Goal: Find specific page/section: Find specific page/section

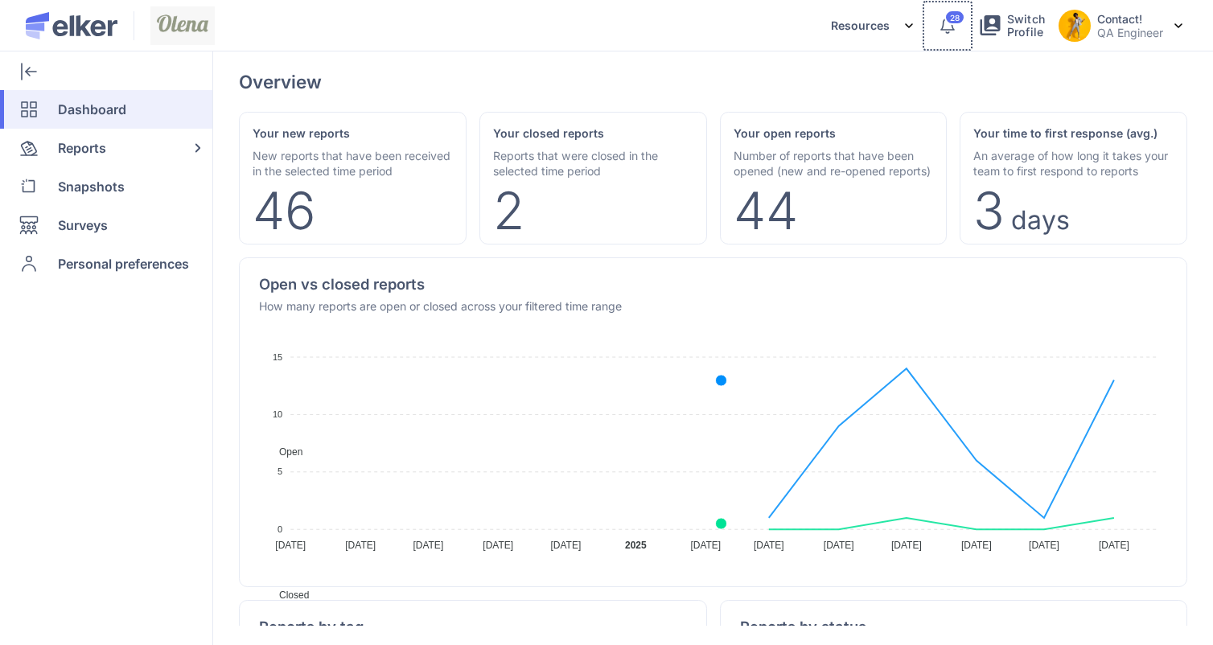
click at [944, 29] on icon at bounding box center [948, 24] width 14 height 13
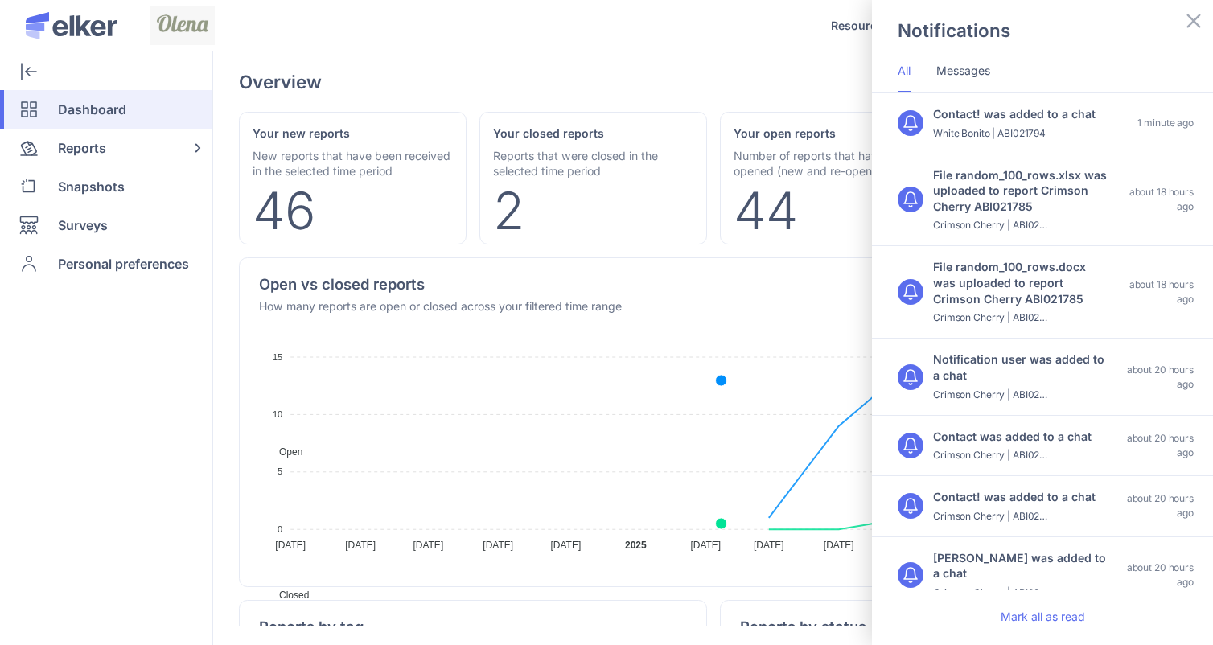
click at [1052, 604] on div "Mark all as read" at bounding box center [1042, 616] width 341 height 51
click at [343, 63] on div "Notifications All Messages Contact! was added to a chat White Bonito | ABI02179…" at bounding box center [606, 322] width 1213 height 645
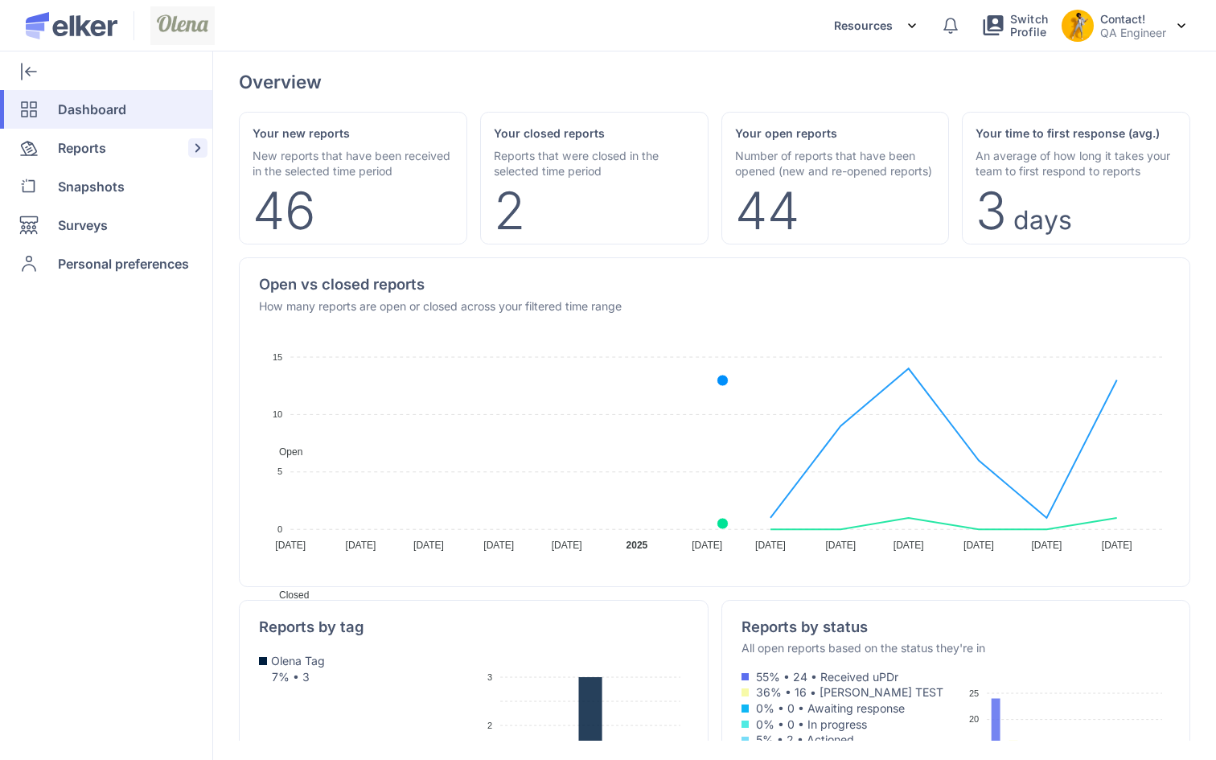
click at [112, 148] on div "Reports" at bounding box center [103, 148] width 206 height 39
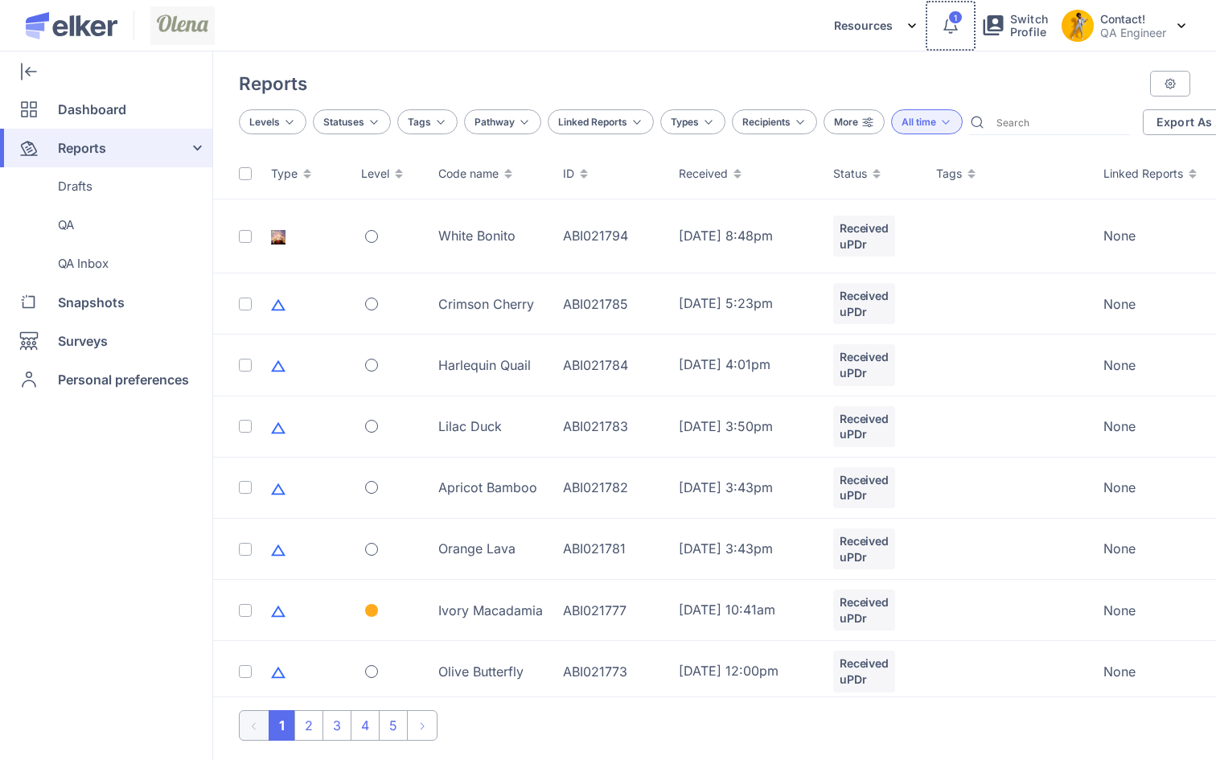
click at [945, 34] on icon at bounding box center [950, 25] width 19 height 19
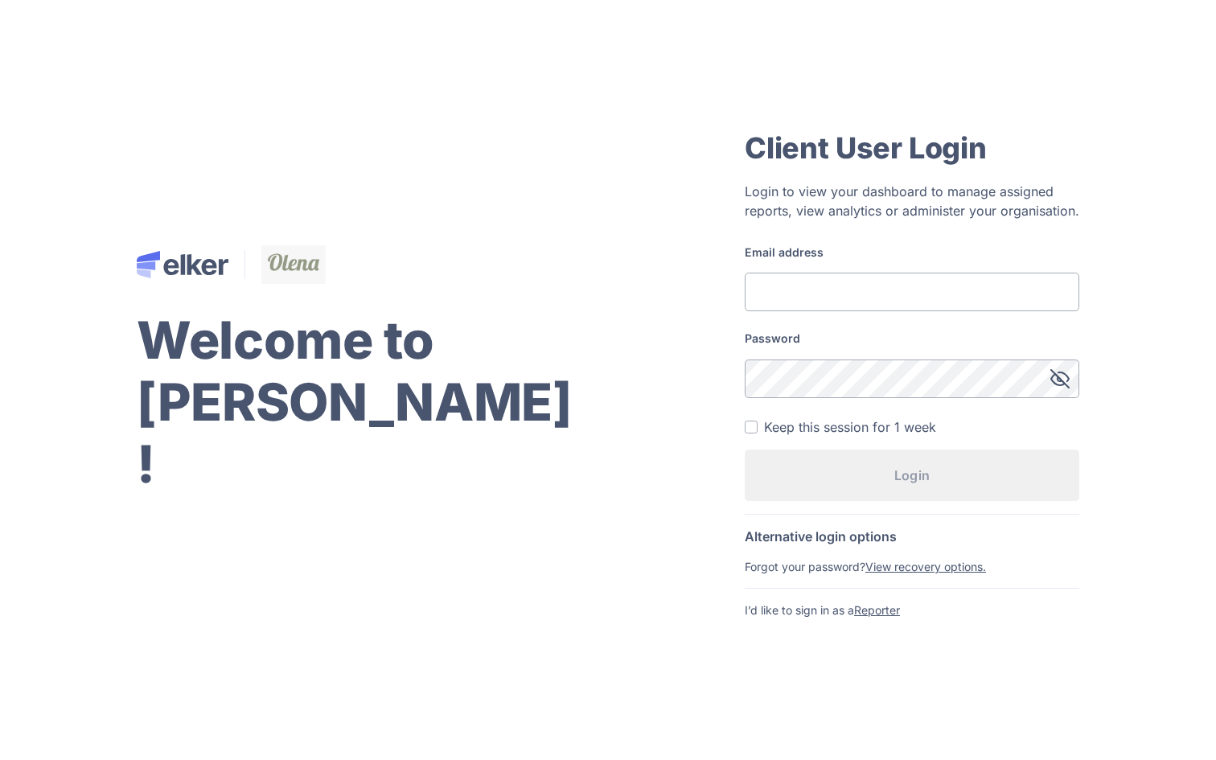
click at [895, 290] on input "Email address" at bounding box center [912, 292] width 335 height 39
click at [336, 335] on div "Welcome to [PERSON_NAME] !" at bounding box center [354, 379] width 435 height 269
